Goal: Task Accomplishment & Management: Use online tool/utility

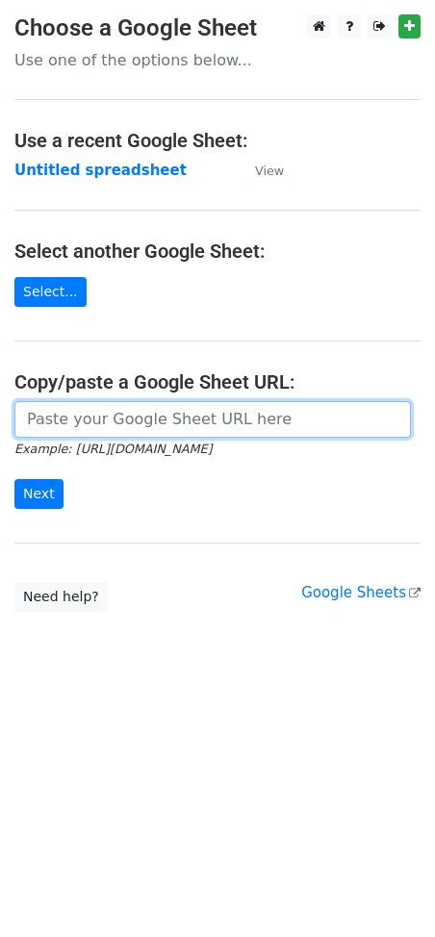
click at [67, 417] on input "url" at bounding box center [212, 419] width 396 height 37
paste input "[URL][DOMAIN_NAME]"
type input "[URL][DOMAIN_NAME]"
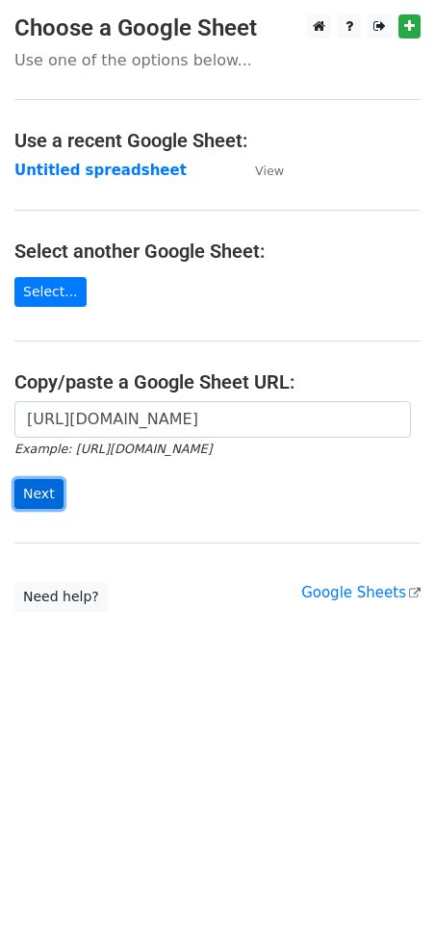
scroll to position [0, 0]
click at [31, 493] on input "Next" at bounding box center [38, 494] width 49 height 30
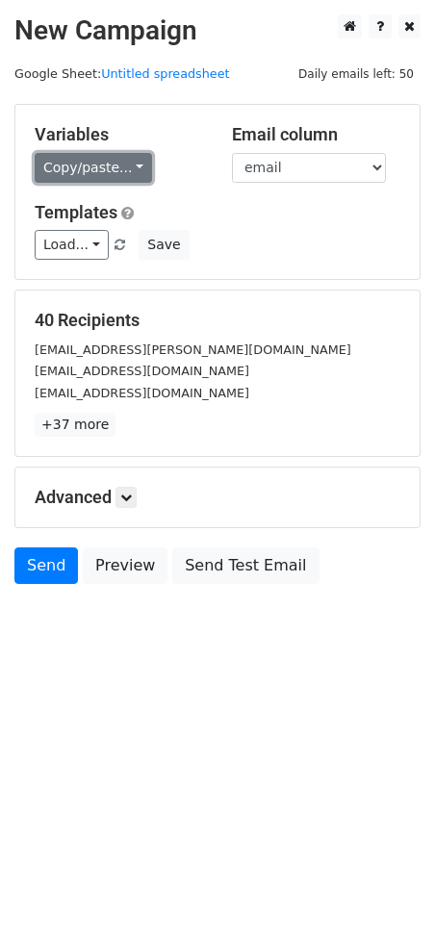
click at [134, 165] on link "Copy/paste..." at bounding box center [93, 168] width 117 height 30
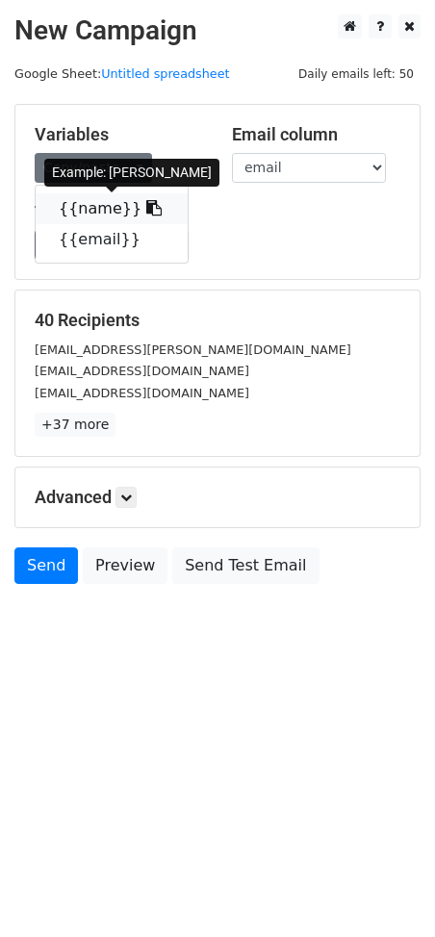
click at [146, 214] on icon at bounding box center [153, 207] width 15 height 15
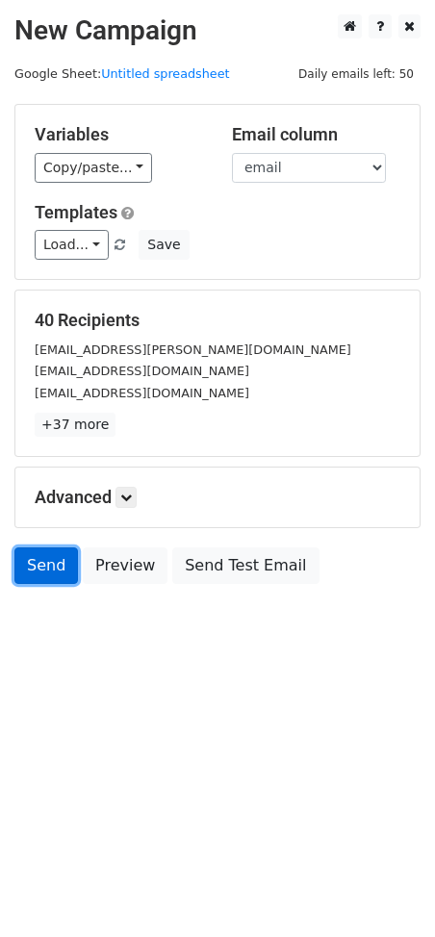
click at [44, 562] on link "Send" at bounding box center [45, 565] width 63 height 37
